Goal: Task Accomplishment & Management: Use online tool/utility

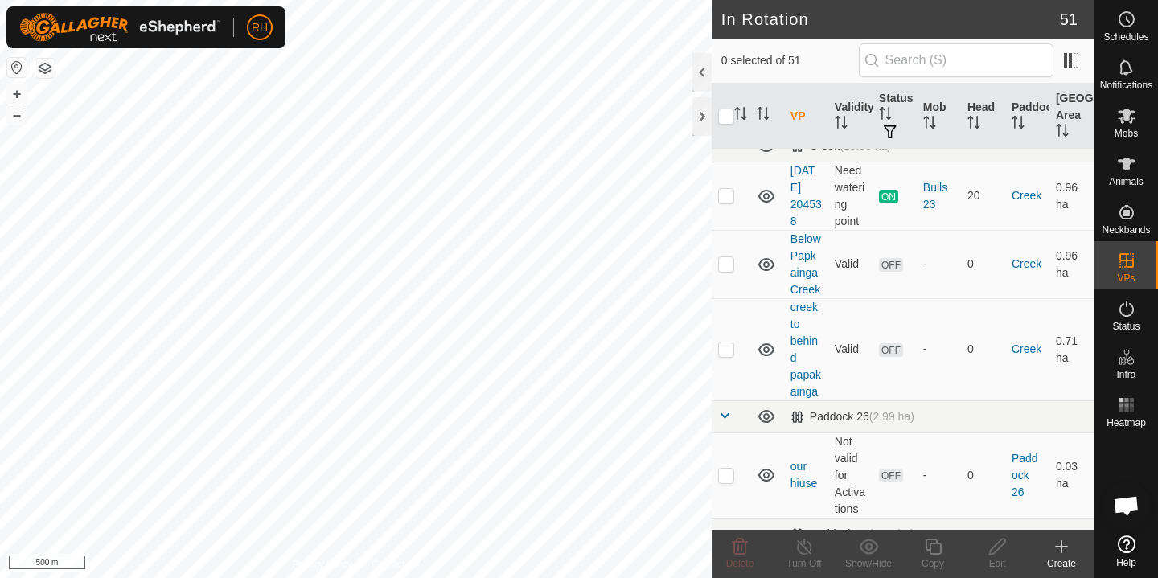
scroll to position [1978, 0]
click at [799, 458] on link "our hiuse" at bounding box center [804, 473] width 27 height 30
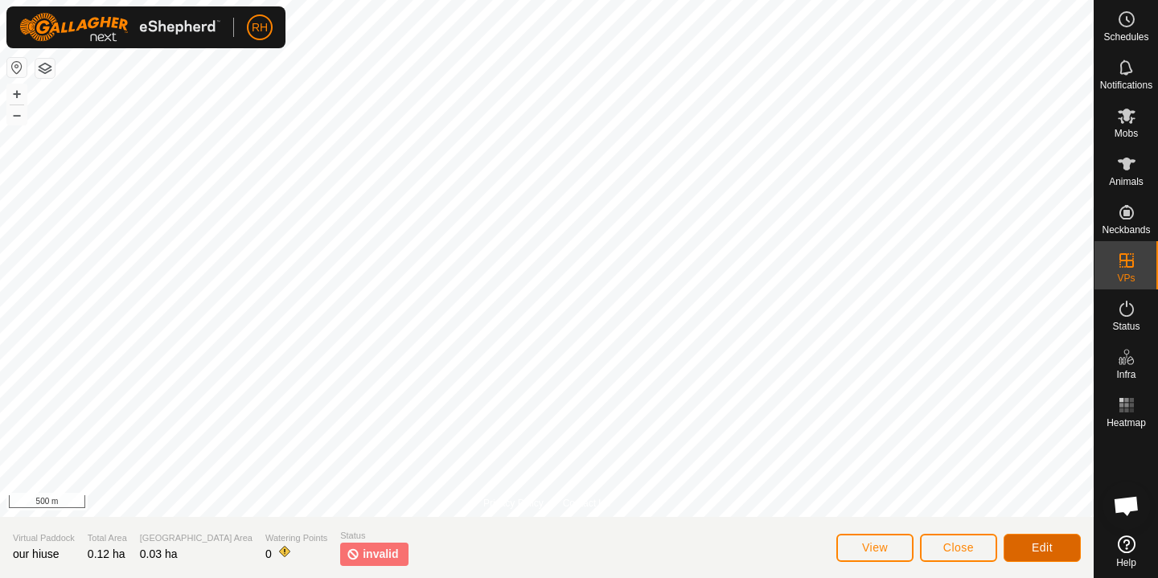
click at [1030, 546] on button "Edit" at bounding box center [1042, 548] width 77 height 28
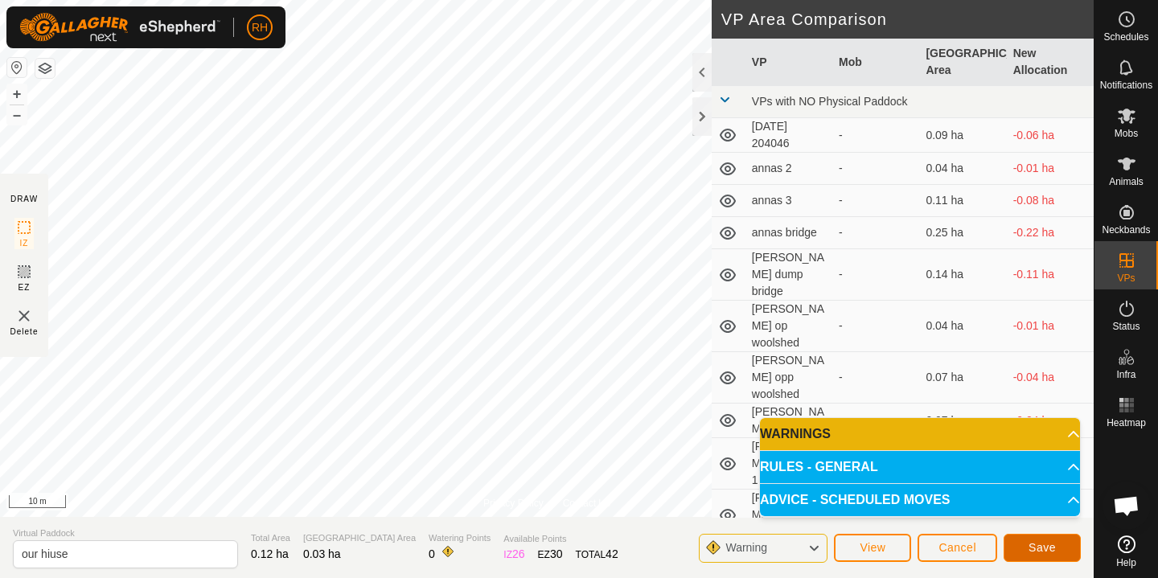
click at [1035, 549] on span "Save" at bounding box center [1042, 547] width 27 height 13
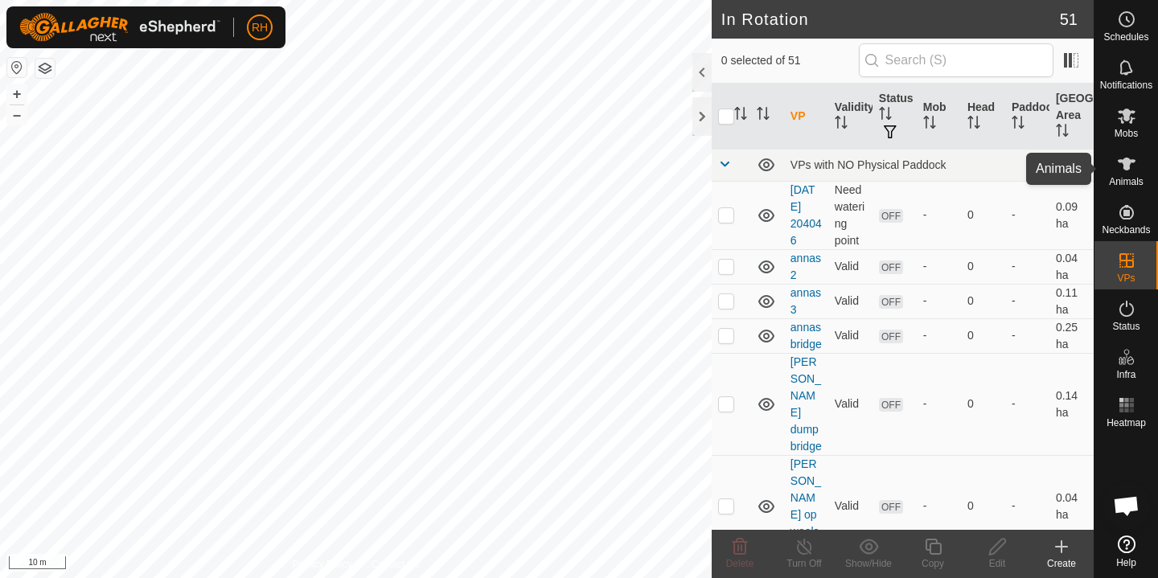
click at [1129, 181] on span "Animals" at bounding box center [1126, 182] width 35 height 10
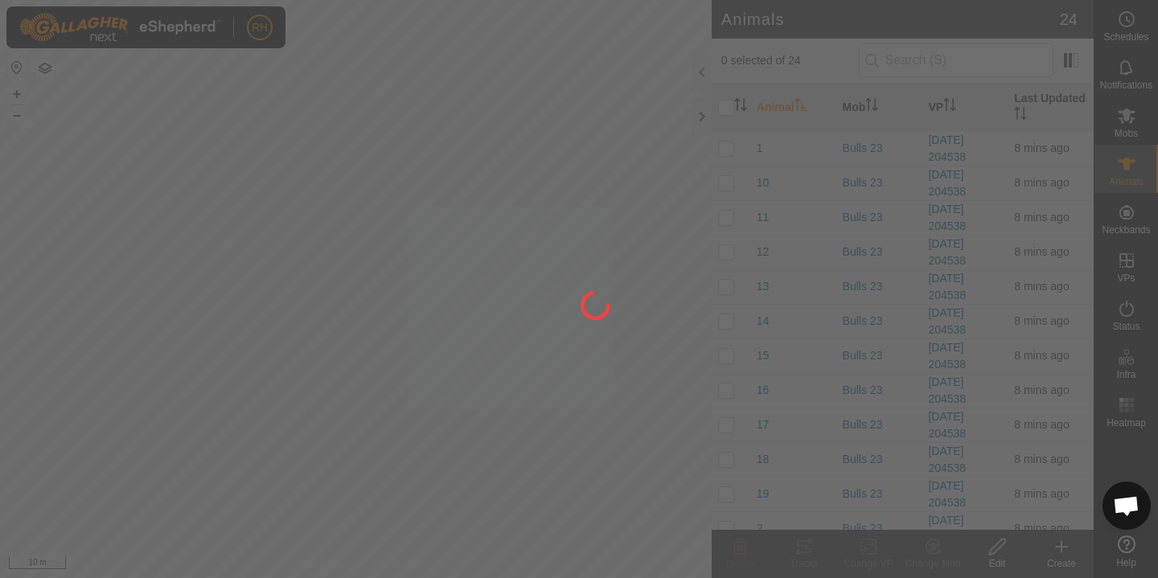
click at [1132, 134] on div at bounding box center [579, 289] width 1158 height 578
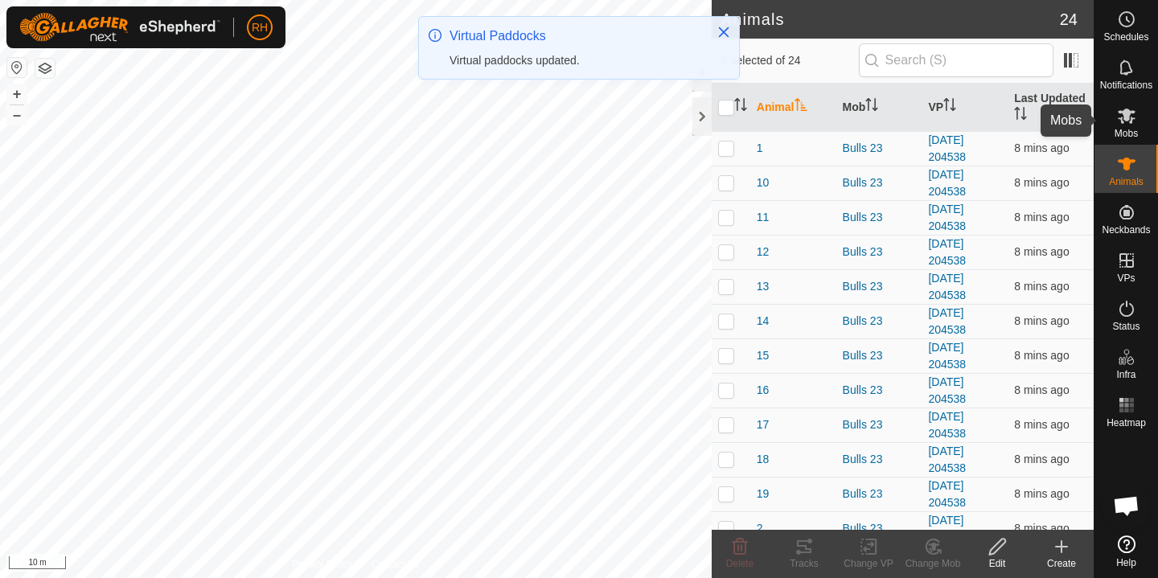
click at [1127, 130] on span "Mobs" at bounding box center [1126, 134] width 23 height 10
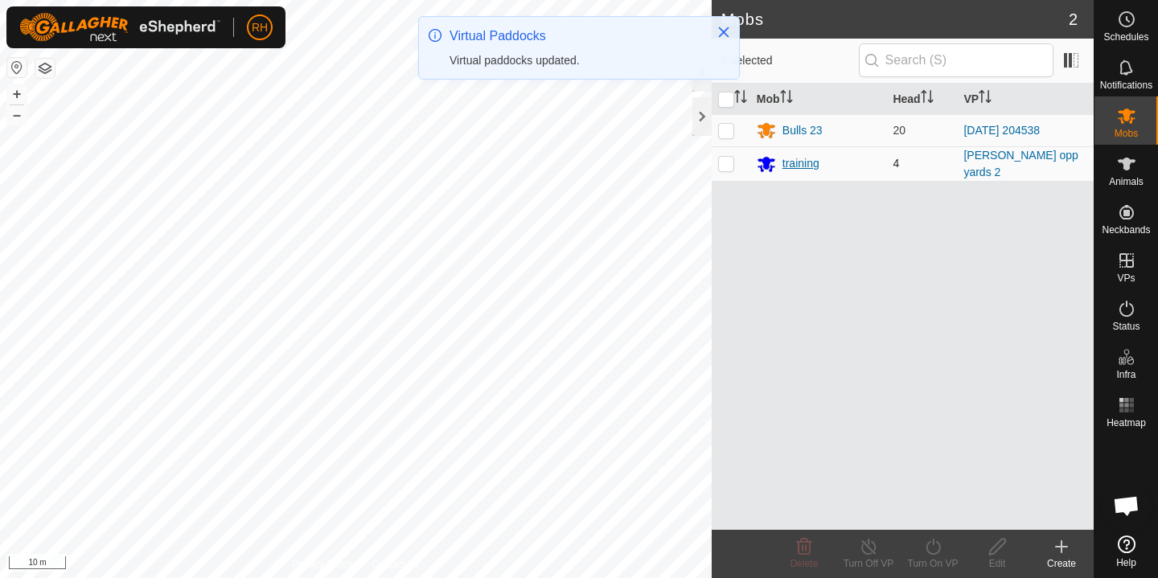
click at [804, 171] on div "training" at bounding box center [819, 163] width 124 height 19
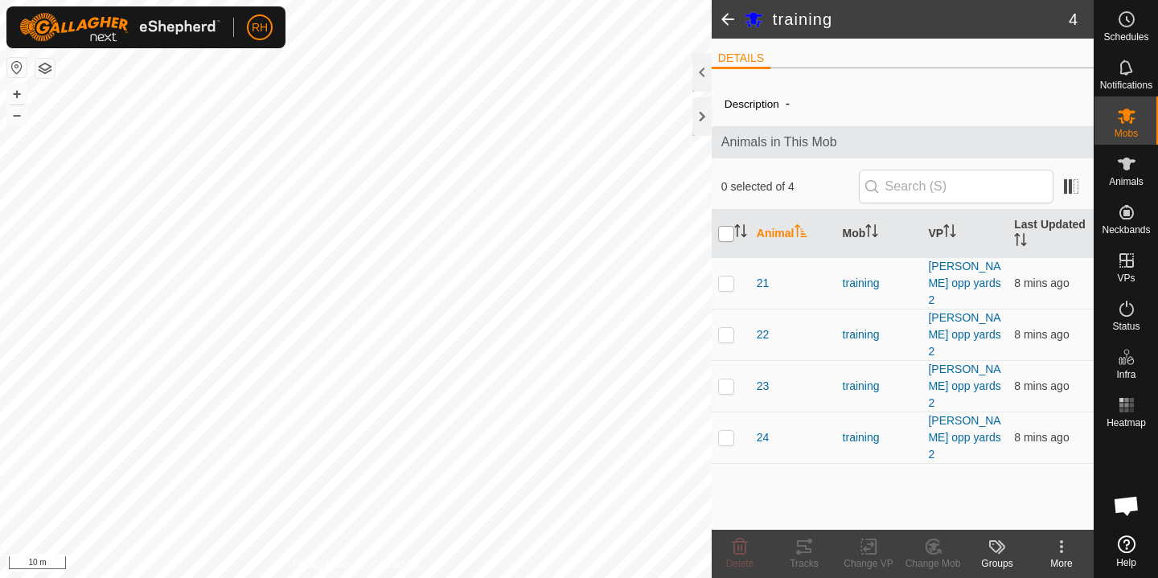
click at [721, 235] on input "checkbox" at bounding box center [726, 234] width 16 height 16
checkbox input "true"
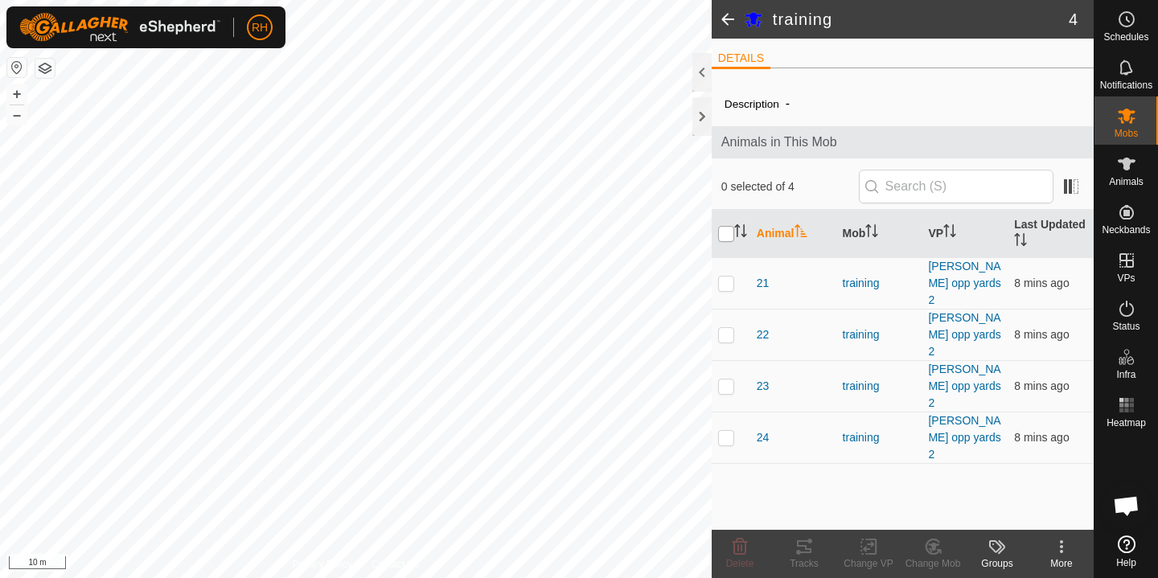
checkbox input "true"
click at [870, 544] on icon at bounding box center [868, 547] width 11 height 10
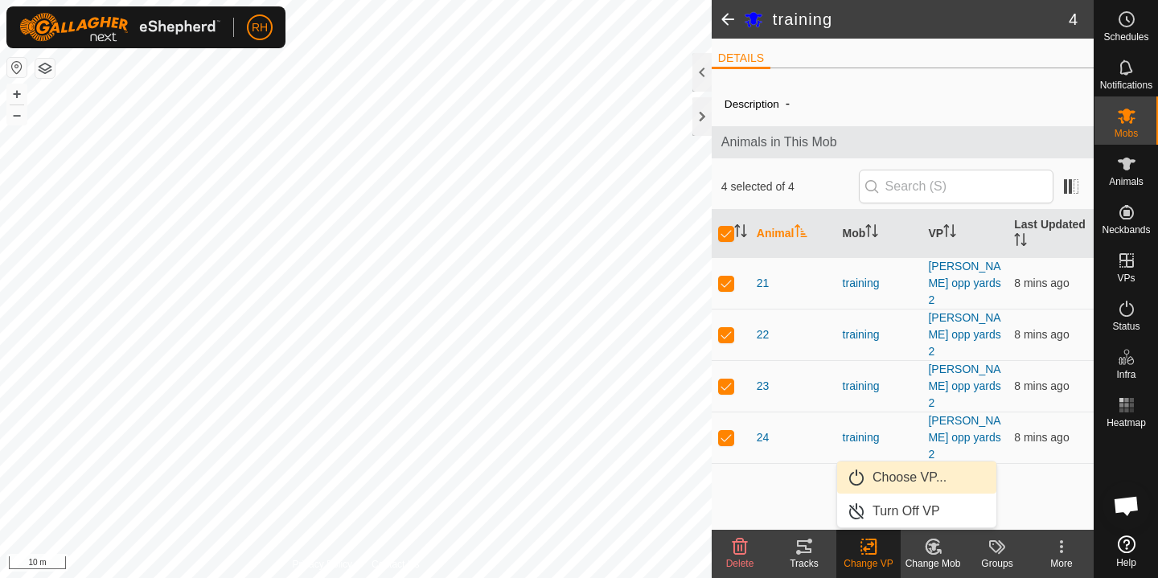
click at [902, 482] on link "Choose VP..." at bounding box center [916, 478] width 159 height 32
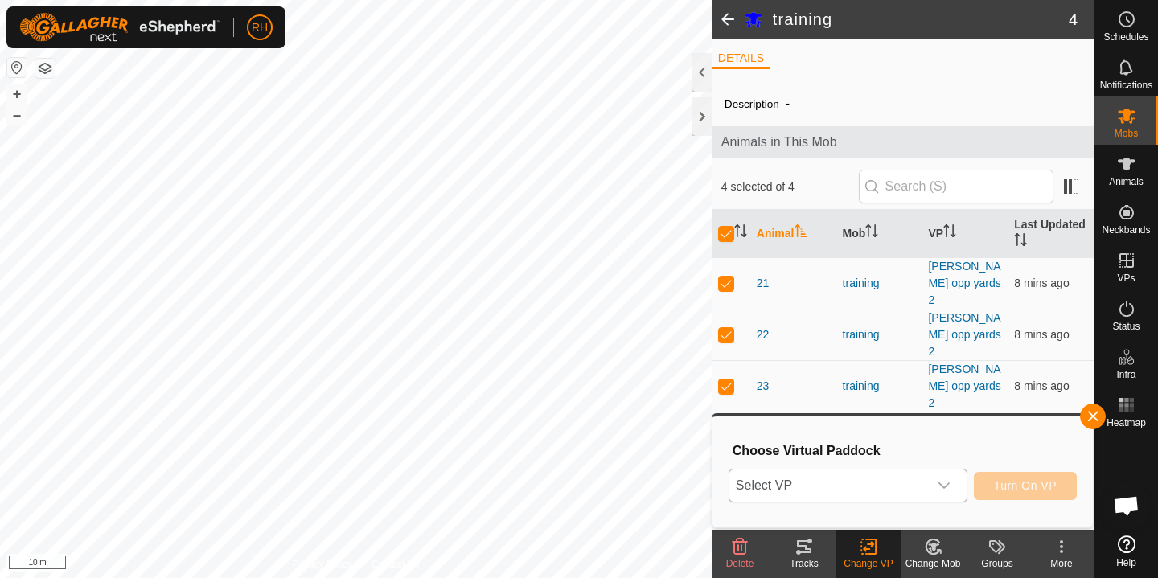
click at [853, 479] on span "Select VP" at bounding box center [829, 486] width 199 height 32
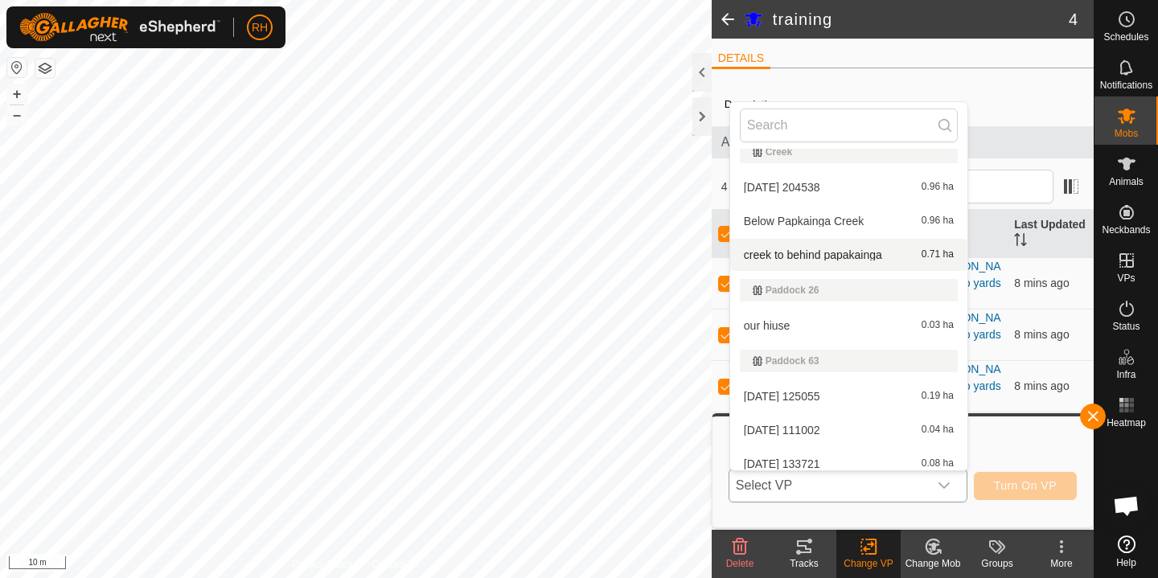
scroll to position [908, 0]
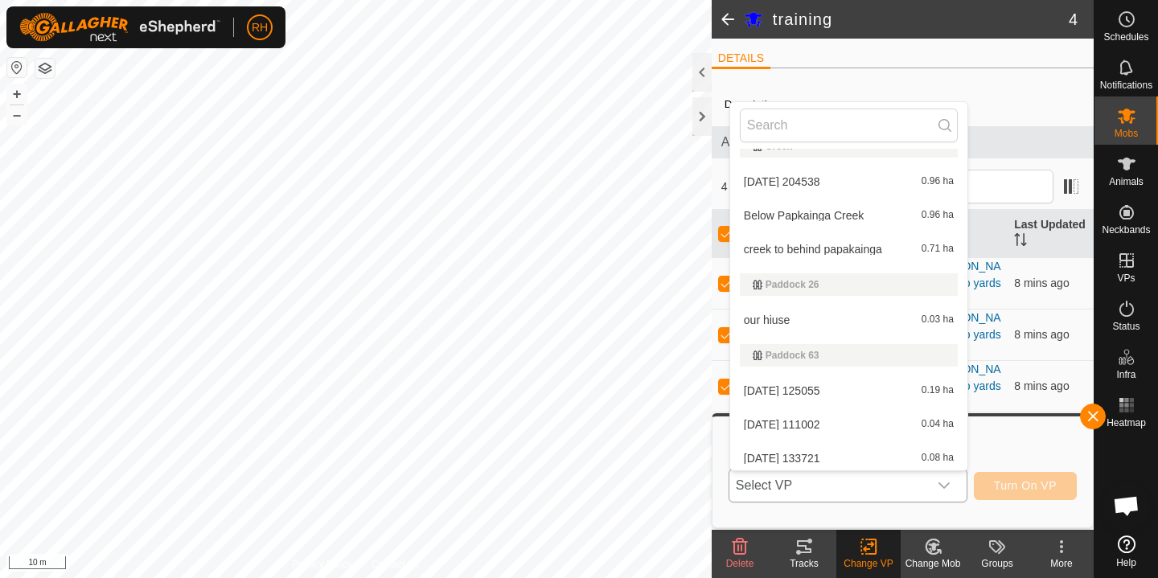
click at [822, 327] on li "our hiuse 0.03 ha" at bounding box center [848, 320] width 237 height 32
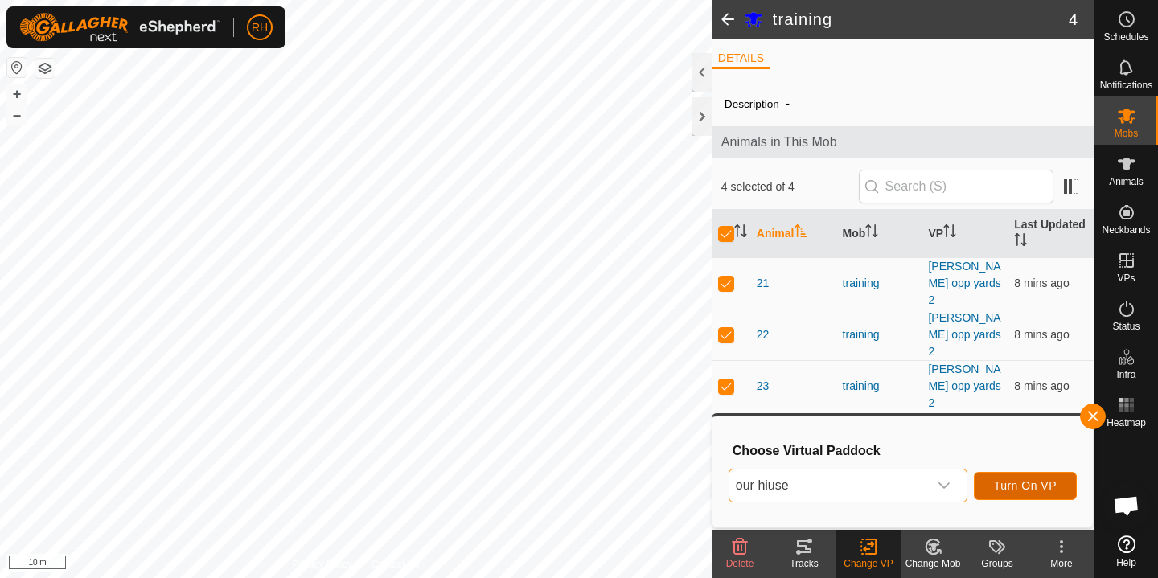
click at [1030, 483] on span "Turn On VP" at bounding box center [1025, 485] width 63 height 13
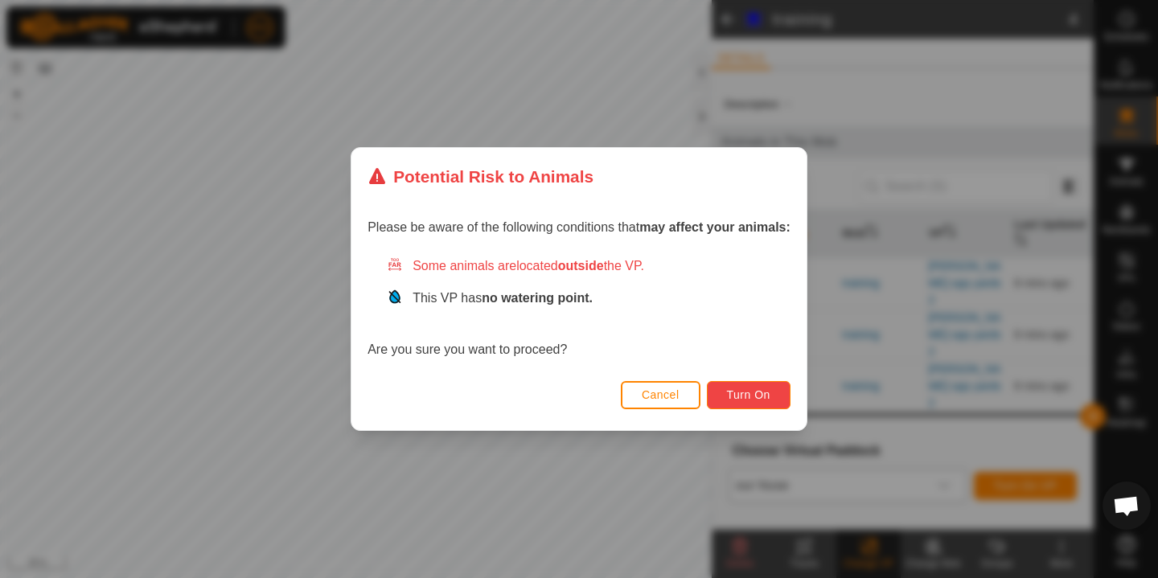
click at [730, 402] on button "Turn On" at bounding box center [749, 395] width 84 height 28
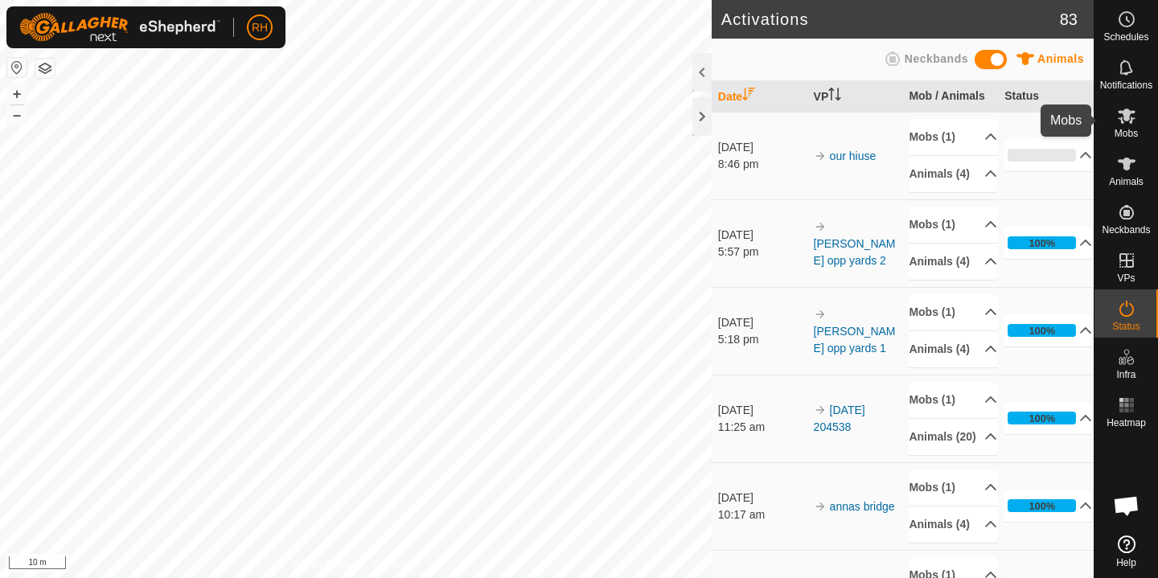
click at [1136, 129] on span "Mobs" at bounding box center [1126, 134] width 23 height 10
